Goal: Navigation & Orientation: Find specific page/section

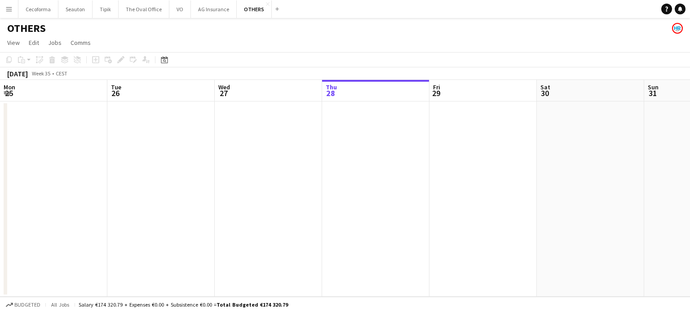
scroll to position [0, 215]
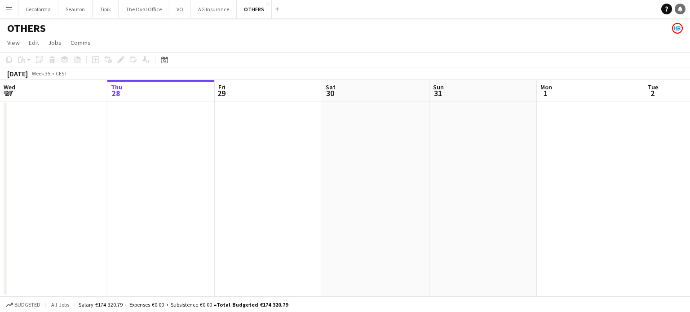
click at [680, 8] on icon at bounding box center [680, 8] width 4 height 4
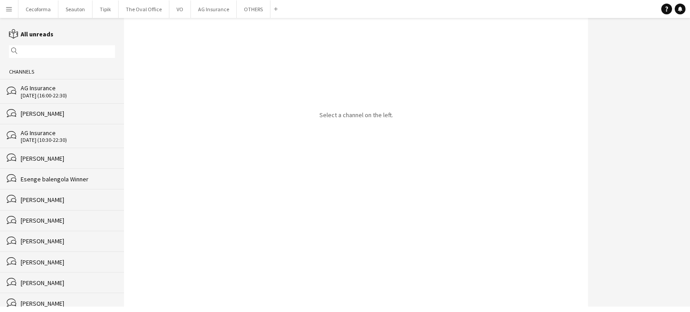
click at [45, 93] on div "[DATE] (16:00-22:30)" at bounding box center [68, 96] width 94 height 6
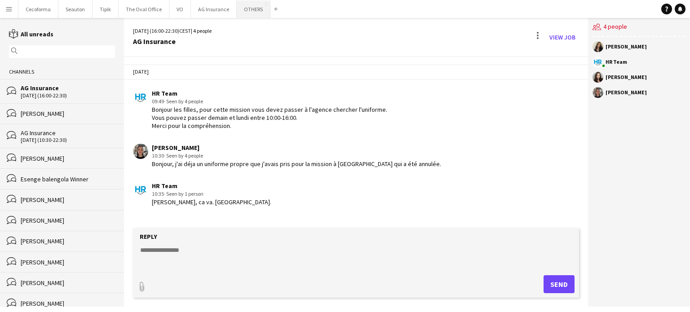
click at [245, 10] on button "OTHERS Close" at bounding box center [254, 9] width 34 height 18
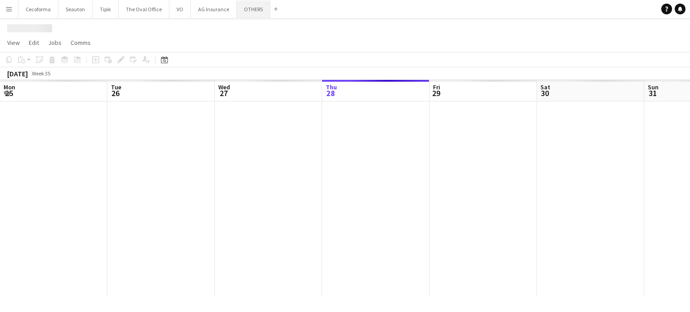
scroll to position [0, 215]
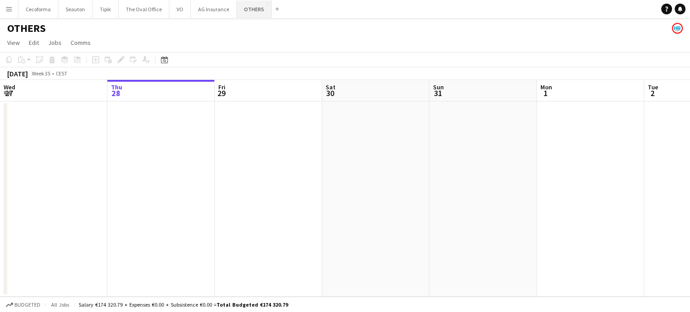
click at [249, 9] on button "OTHERS Close" at bounding box center [254, 9] width 35 height 18
click at [211, 12] on button "AG Insurance Close" at bounding box center [214, 9] width 46 height 18
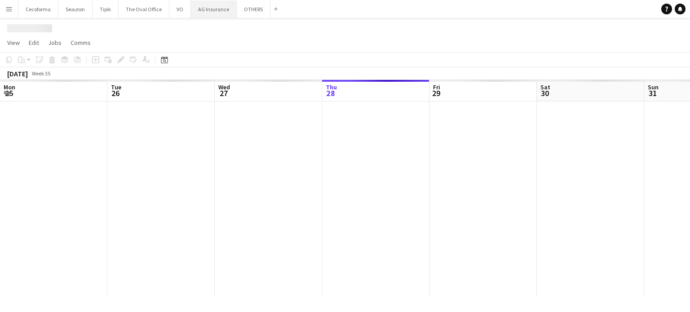
scroll to position [0, 215]
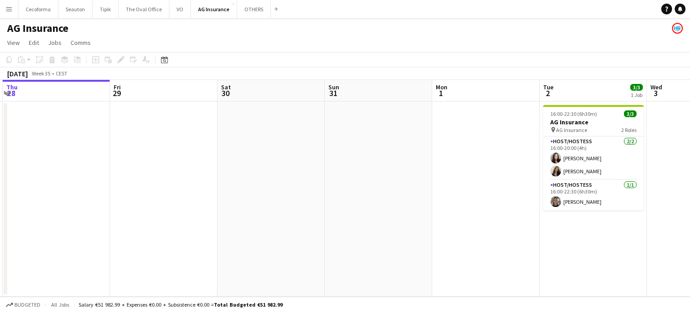
drag, startPoint x: 458, startPoint y: 219, endPoint x: 225, endPoint y: 182, distance: 236.7
click at [270, 199] on app-calendar-viewport "Mon 25 Tue 26 Wed 27 Thu 28 Fri 29 Sat 30 Sun 31 Mon 1 Tue 2 3/3 1 Job Wed 3 Th…" at bounding box center [345, 188] width 690 height 217
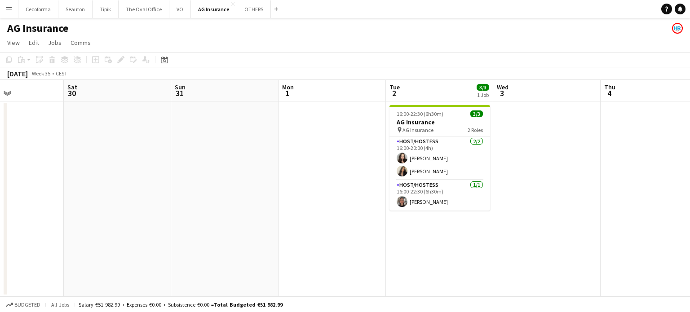
drag, startPoint x: 280, startPoint y: 195, endPoint x: 225, endPoint y: 187, distance: 55.9
click at [259, 193] on app-calendar-viewport "Tue 26 Wed 27 Thu 28 Fri 29 Sat 30 Sun 31 Mon 1 Tue 2 3/3 1 Job Wed 3 Thu 4 Fri…" at bounding box center [345, 188] width 690 height 217
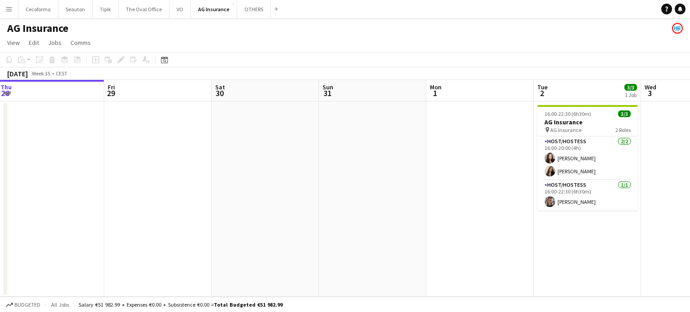
drag, startPoint x: 215, startPoint y: 201, endPoint x: 475, endPoint y: 191, distance: 260.3
click at [475, 191] on app-calendar-viewport "Tue 26 Wed 27 Thu 28 Fri 29 Sat 30 Sun 31 Mon 1 Tue 2 3/3 1 Job Wed 3 Thu 4 Fri…" at bounding box center [345, 188] width 690 height 217
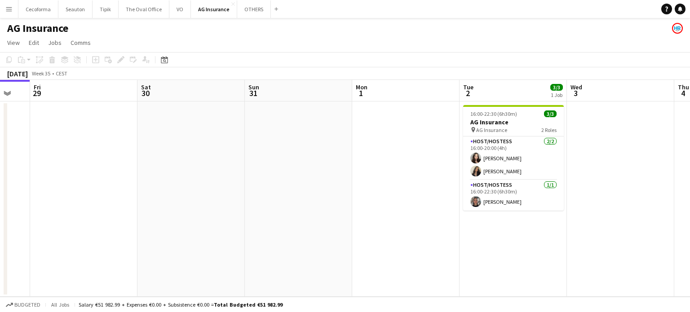
drag, startPoint x: 391, startPoint y: 195, endPoint x: 187, endPoint y: 180, distance: 204.1
click at [187, 181] on app-calendar-viewport "Mon 25 Tue 26 Wed 27 Thu 28 Fri 29 Sat 30 Sun 31 Mon 1 Tue 2 3/3 1 Job Wed 3 Th…" at bounding box center [345, 188] width 690 height 217
